Goal: Task Accomplishment & Management: Use online tool/utility

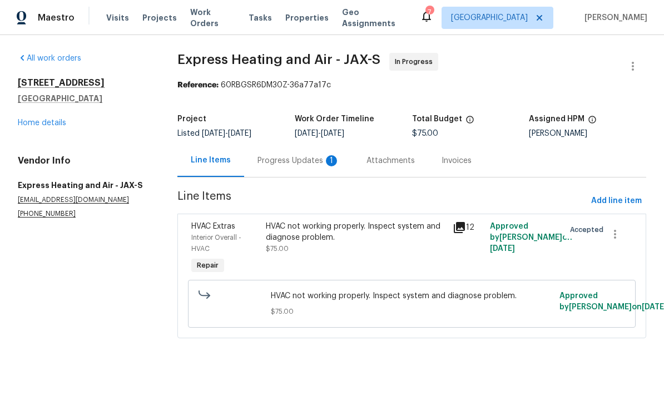
scroll to position [-36, 0]
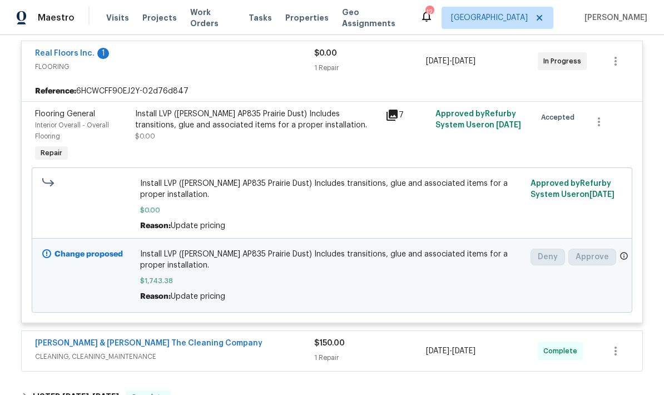
scroll to position [258, 0]
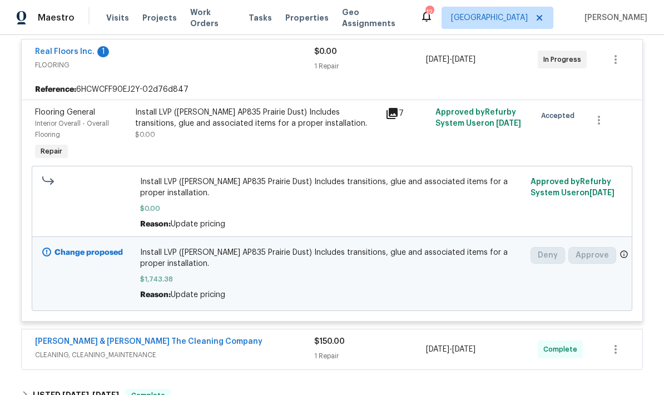
click at [348, 274] on div "Install LVP (Knighton AP835 Prairie Dust) Includes transitions, glue and associ…" at bounding box center [332, 273] width 384 height 53
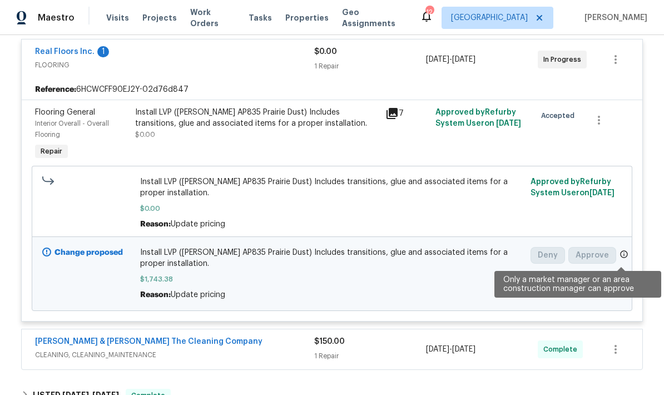
click at [621, 255] on icon at bounding box center [624, 254] width 9 height 9
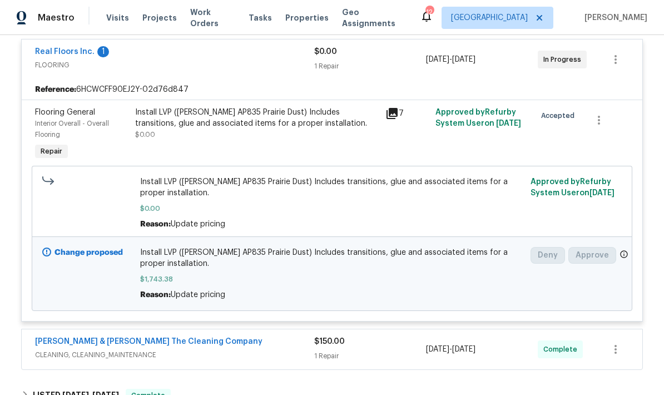
click at [320, 292] on div "Reason: Update pricing" at bounding box center [332, 294] width 384 height 11
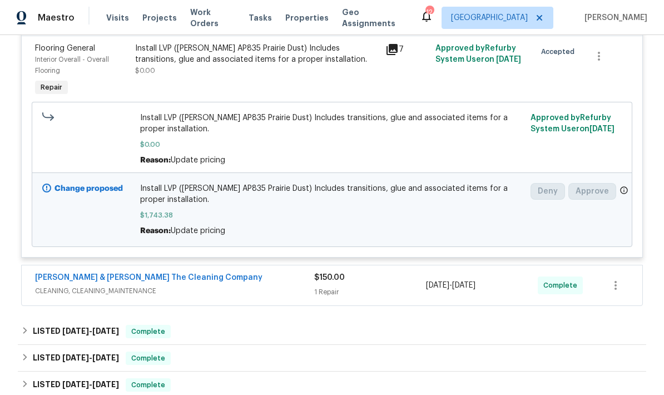
scroll to position [324, 0]
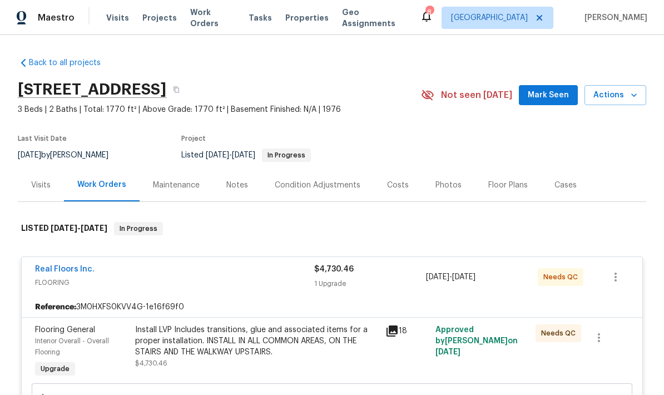
scroll to position [231, 0]
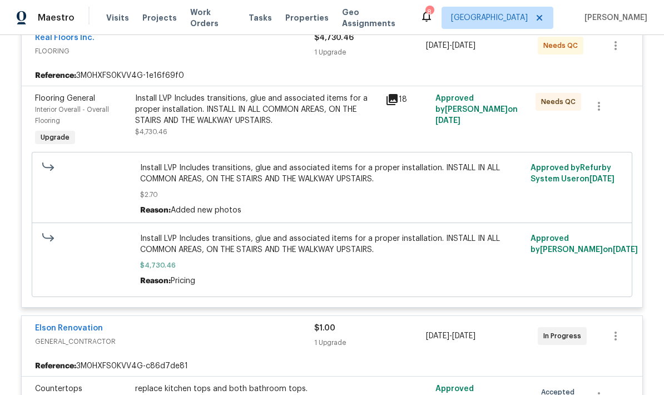
click at [334, 119] on div "Install LVP Includes transitions, glue and associated items for a proper instal…" at bounding box center [257, 109] width 244 height 33
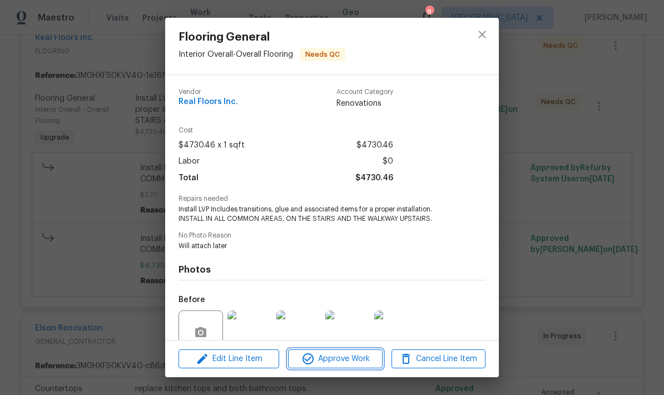
click at [340, 359] on span "Approve Work" at bounding box center [335, 359] width 87 height 14
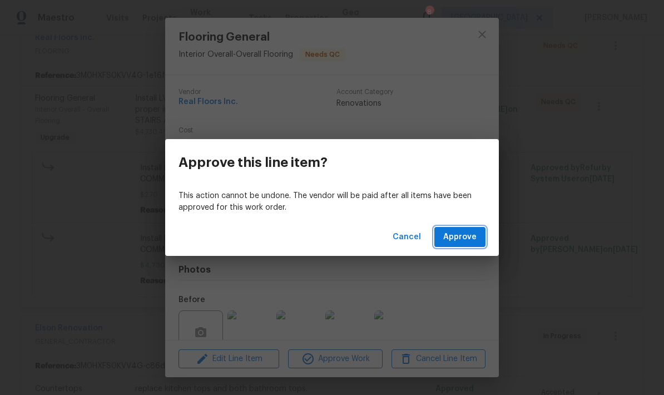
click at [466, 241] on span "Approve" at bounding box center [459, 237] width 33 height 14
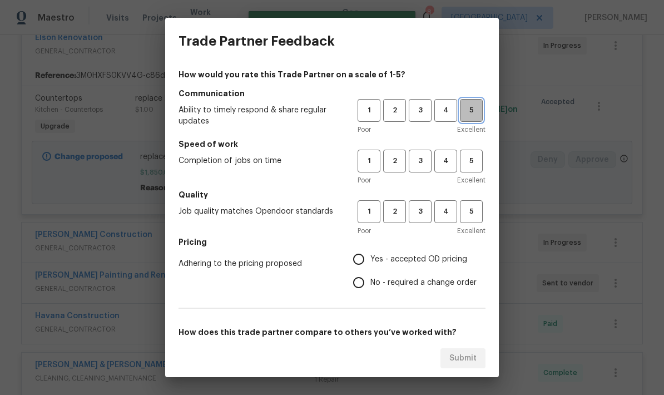
click at [470, 104] on span "5" at bounding box center [471, 110] width 21 height 13
click at [472, 164] on span "5" at bounding box center [471, 161] width 21 height 13
click at [473, 211] on span "5" at bounding box center [471, 211] width 21 height 13
click at [366, 282] on input "No - required a change order" at bounding box center [358, 282] width 23 height 23
radio input "true"
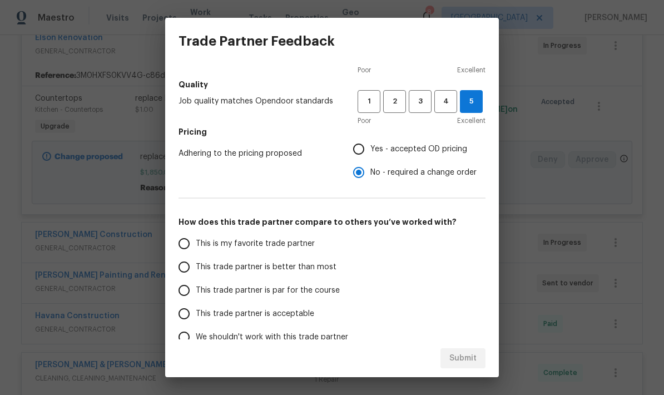
scroll to position [112, 0]
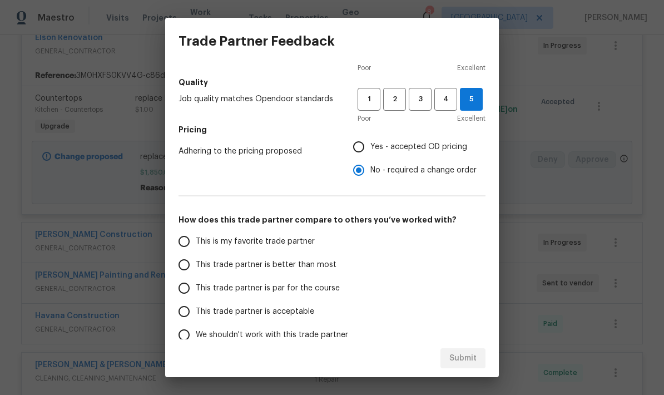
click at [363, 146] on input "Yes - accepted OD pricing" at bounding box center [358, 146] width 23 height 23
radio input "true"
click at [179, 270] on input "This trade partner is better than most" at bounding box center [183, 264] width 23 height 23
click at [472, 366] on button "Submit" at bounding box center [463, 358] width 45 height 21
radio input "true"
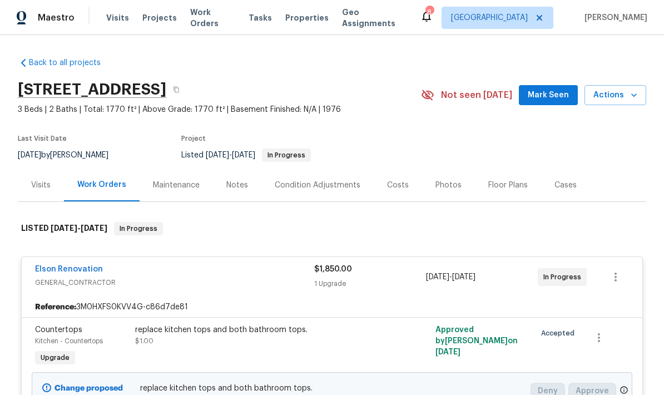
scroll to position [0, 0]
